Goal: Navigation & Orientation: Find specific page/section

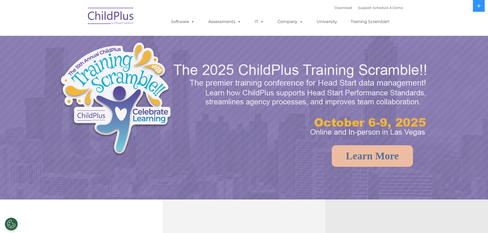
select select "MEDIUM"
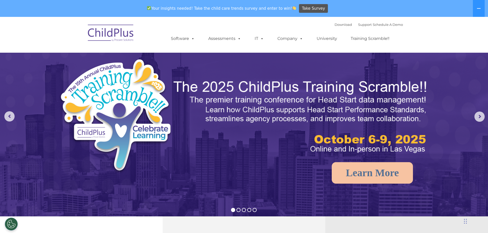
click at [457, 34] on nav "Download Support | Schedule A Demo  MENU MENU Software ChildPlus: The original…" at bounding box center [244, 35] width 488 height 36
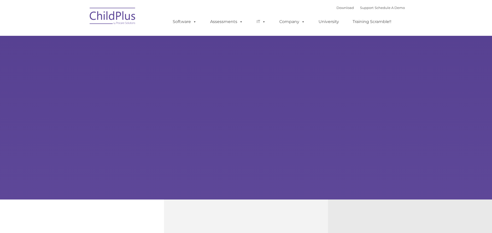
type input ""
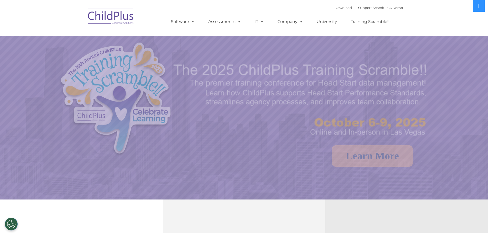
select select "MEDIUM"
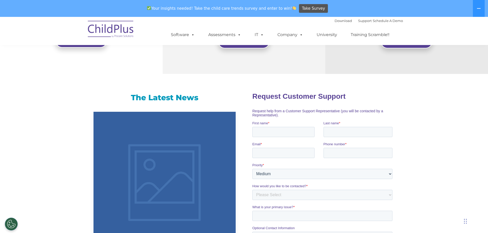
scroll to position [161, 0]
